Goal: Task Accomplishment & Management: Complete application form

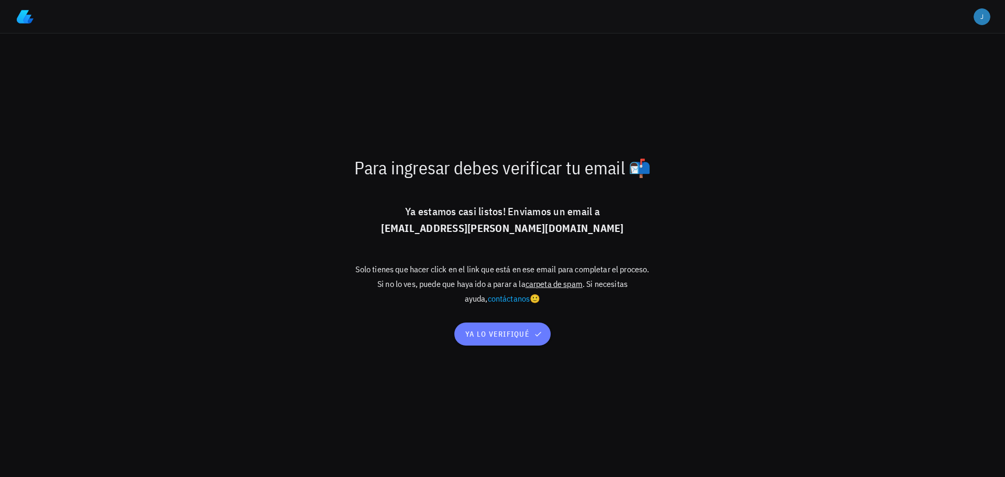
click at [506, 331] on span "ya lo verifiqué" at bounding box center [502, 333] width 75 height 9
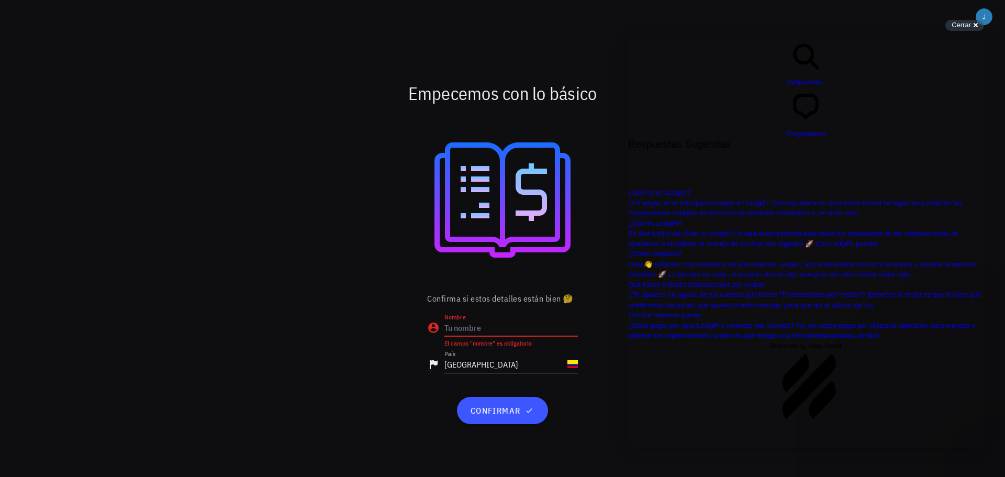
click at [485, 334] on input "Nombre" at bounding box center [510, 327] width 133 height 17
type input "Jorge Pinzón"
click at [486, 415] on span "confirmar" at bounding box center [501, 410] width 65 height 10
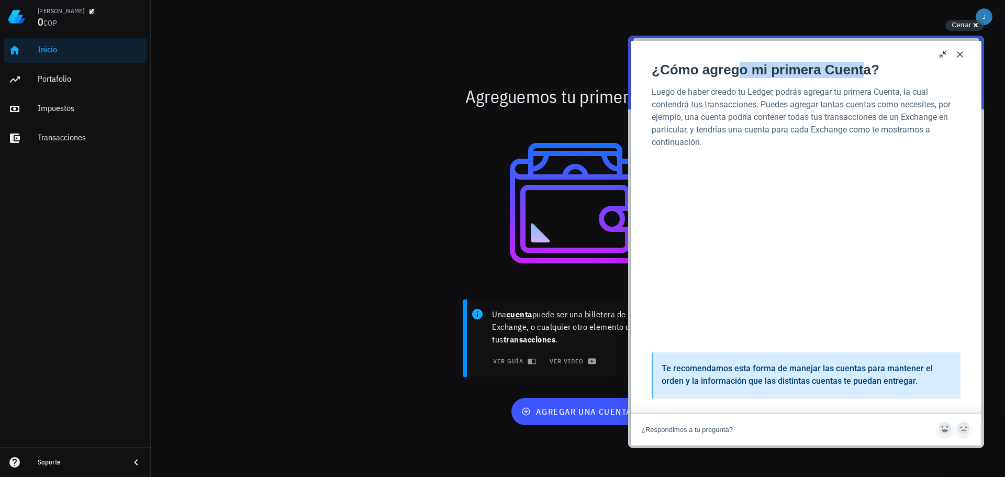
drag, startPoint x: 733, startPoint y: 50, endPoint x: 857, endPoint y: 57, distance: 123.7
click at [857, 57] on div "¿Cómo agrego mi primera Cuenta? ¿Cómo agrego mi primera Cuenta? Open in a new w…" at bounding box center [806, 227] width 351 height 373
click at [939, 54] on button "u" at bounding box center [943, 54] width 17 height 17
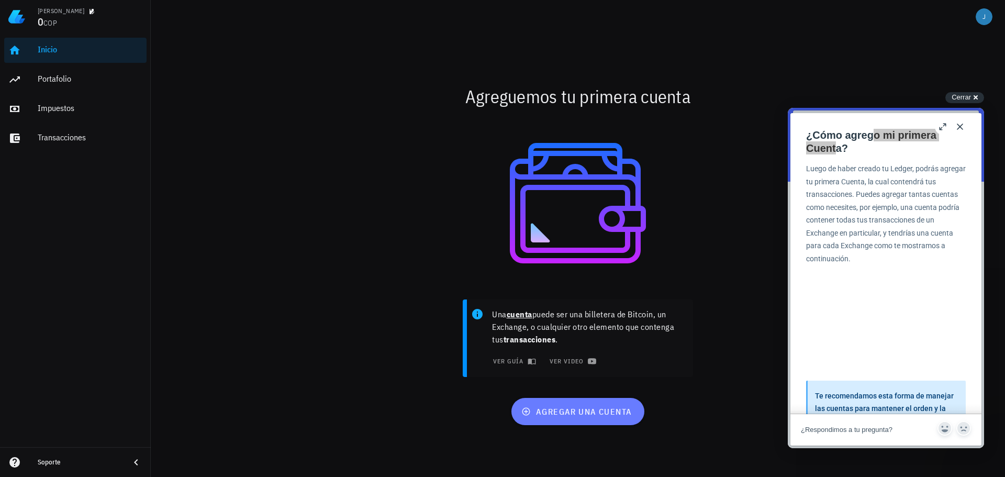
click at [606, 415] on span "agregar una cuenta" at bounding box center [577, 411] width 108 height 10
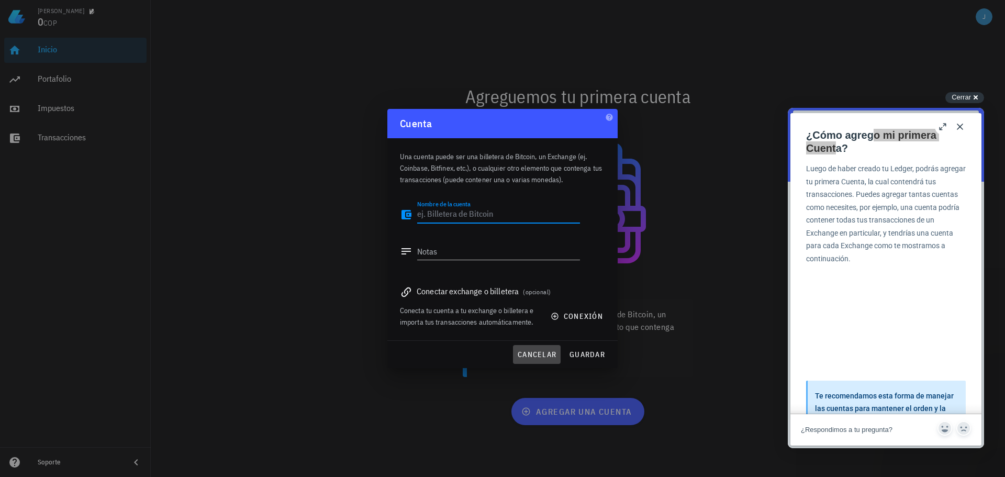
click at [554, 351] on span "cancelar" at bounding box center [536, 354] width 39 height 9
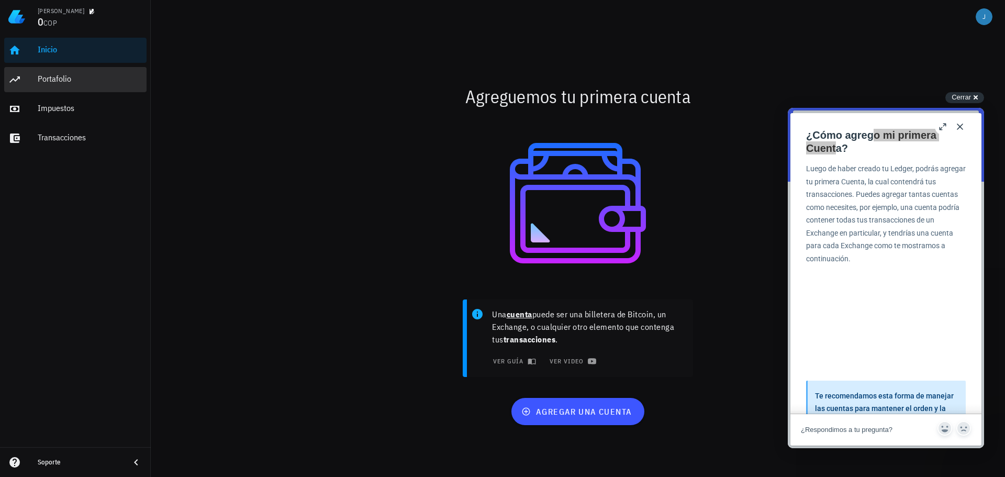
click at [62, 87] on div "Portafolio" at bounding box center [90, 80] width 105 height 24
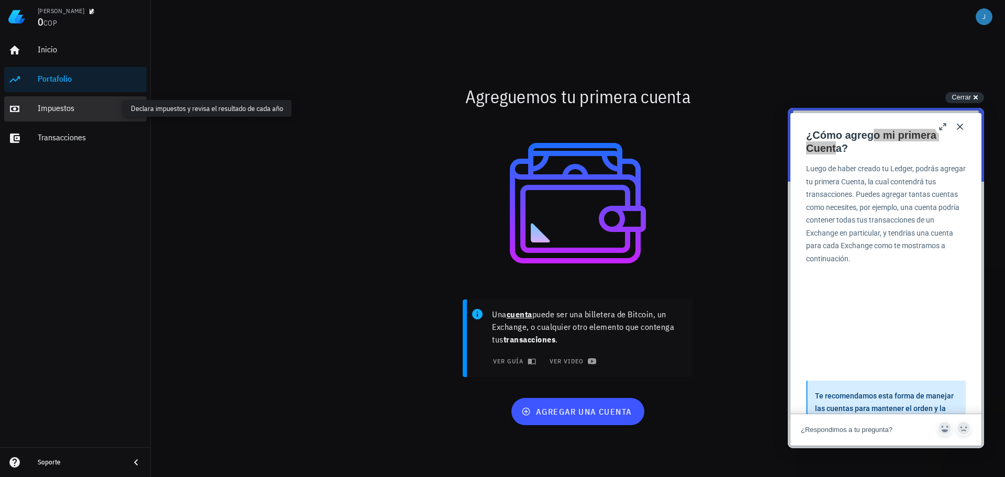
click at [57, 110] on div "Impuestos" at bounding box center [90, 108] width 105 height 10
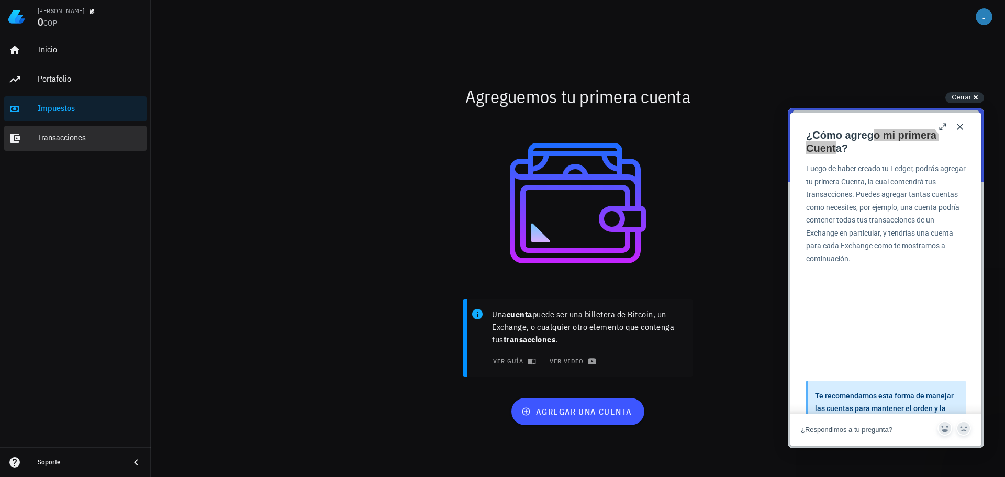
click at [65, 139] on div "Transacciones" at bounding box center [90, 137] width 105 height 10
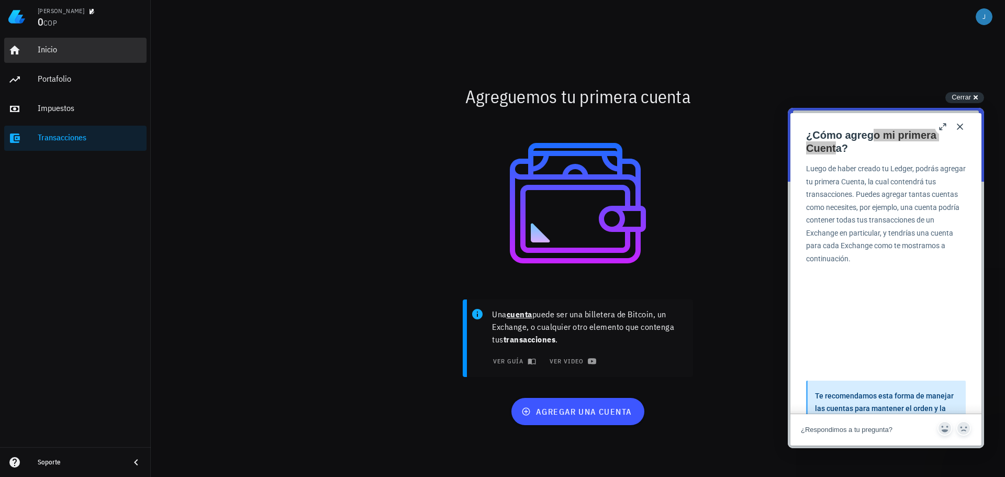
click at [44, 44] on div "Inicio" at bounding box center [90, 50] width 105 height 24
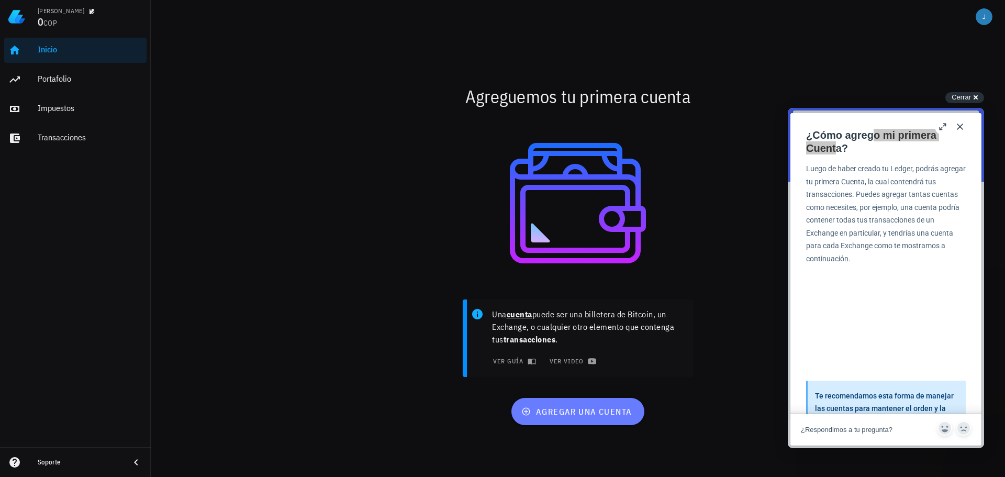
click at [573, 409] on span "agregar una cuenta" at bounding box center [577, 411] width 108 height 10
